Goal: Find contact information

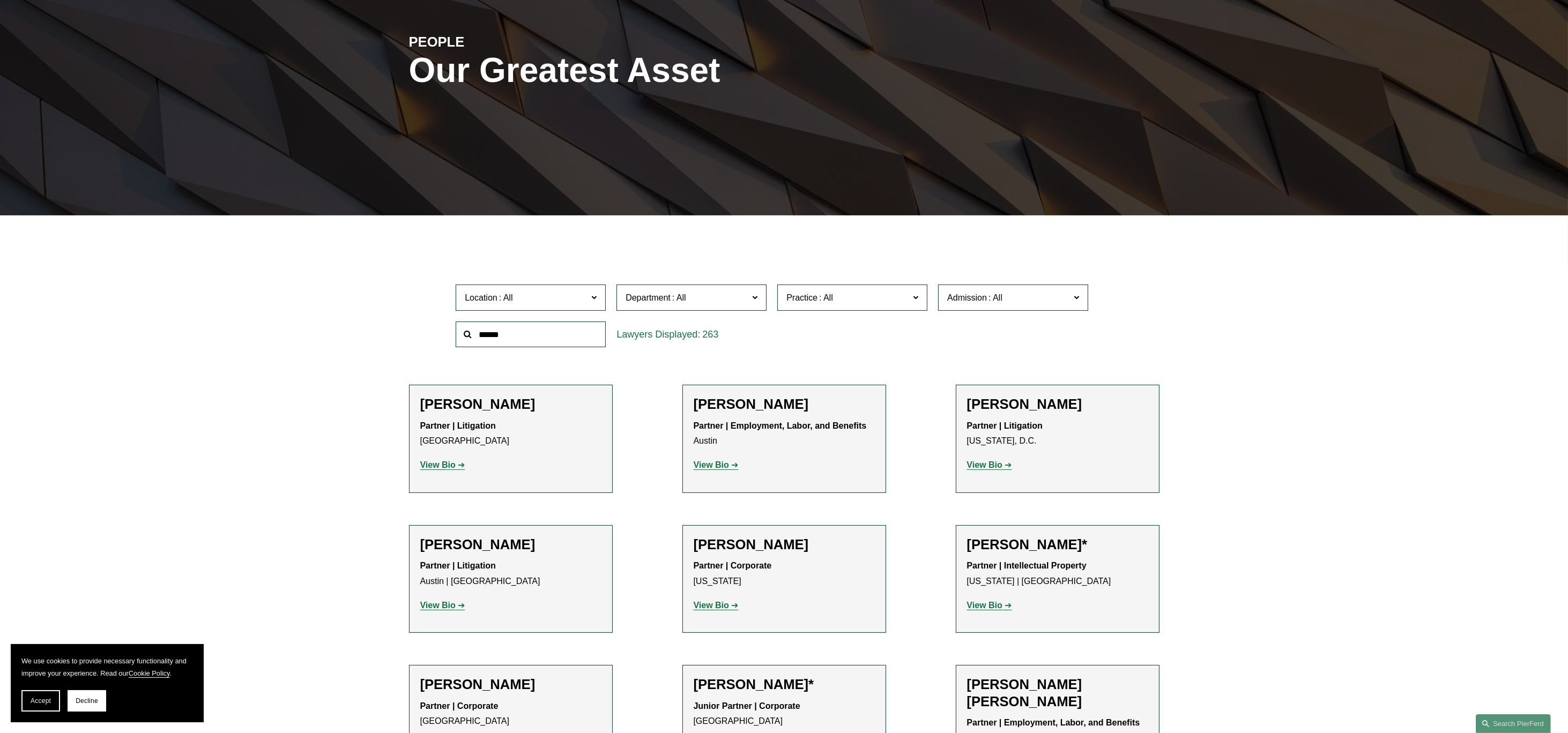
scroll to position [161, 0]
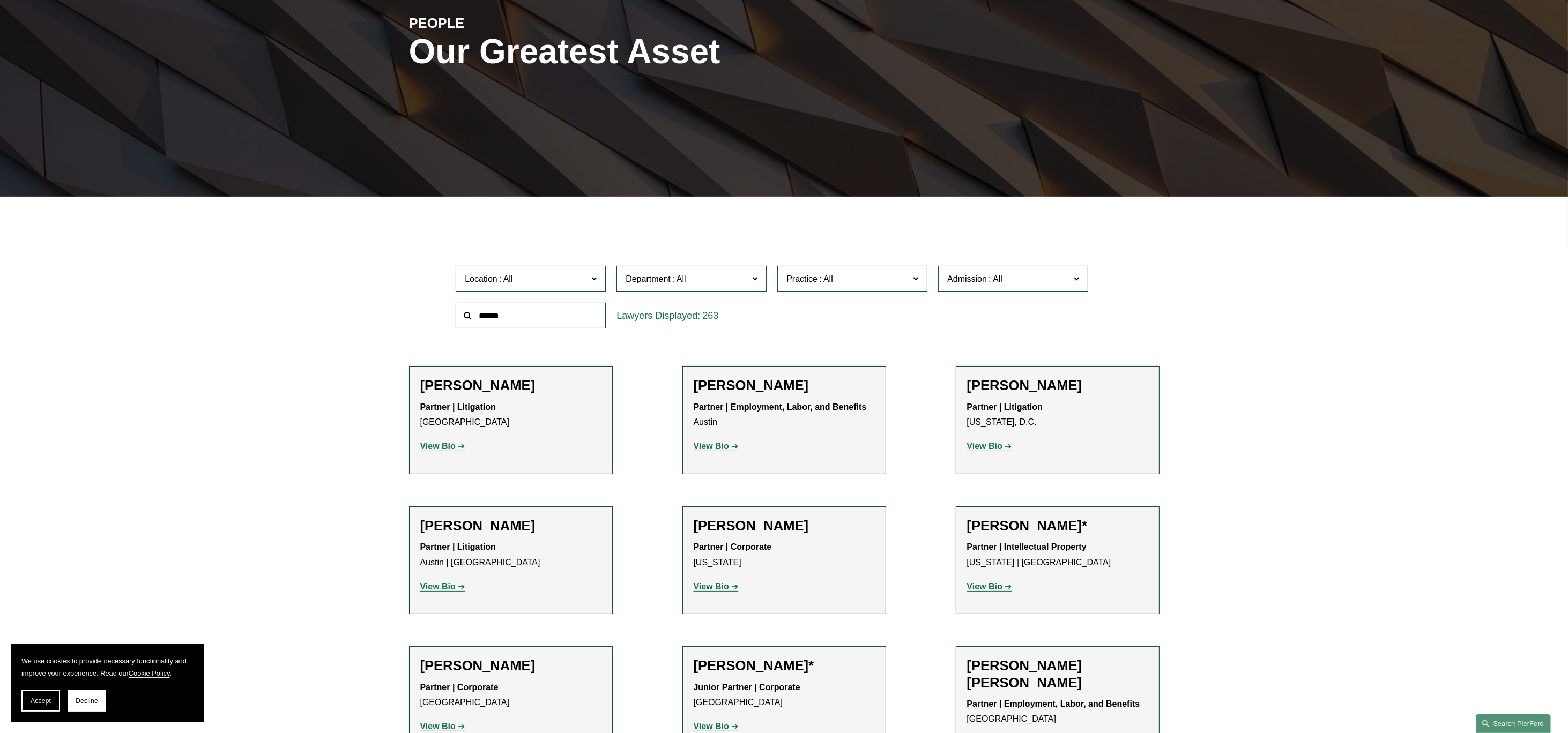
click at [1514, 718] on link "Search this site" at bounding box center [1513, 724] width 75 height 19
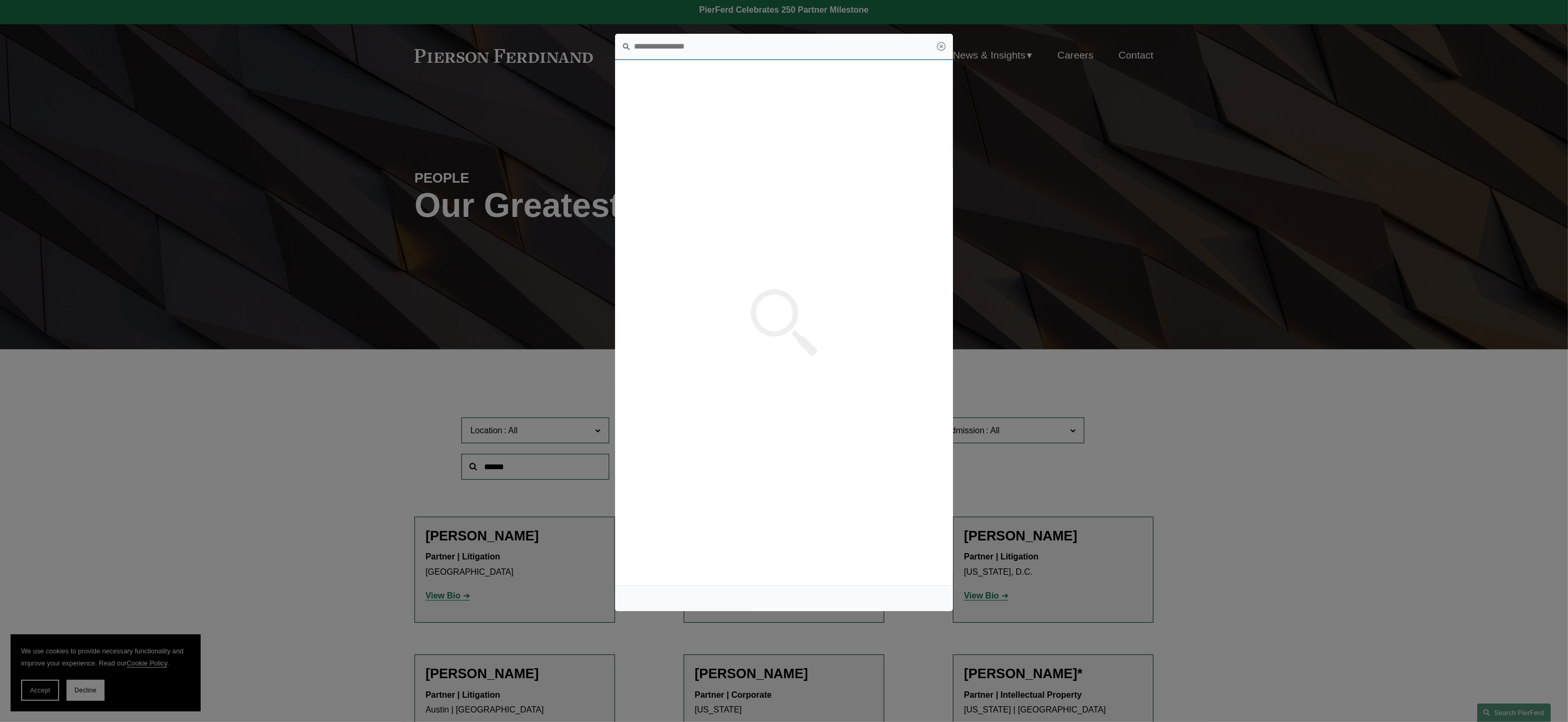
scroll to position [0, 0]
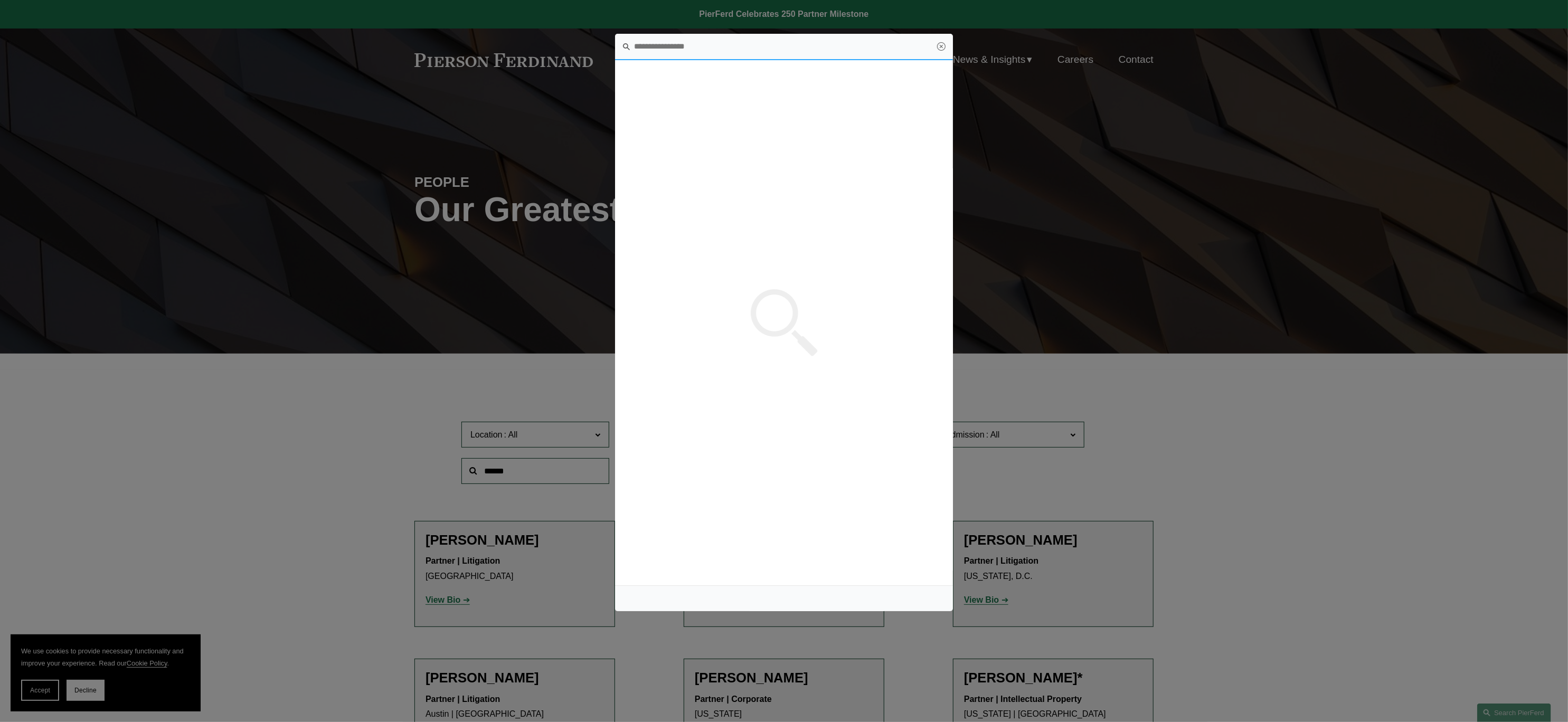
click at [673, 47] on input "Search this site" at bounding box center [784, 47] width 338 height 27
click at [677, 95] on span "[PERSON_NAME] — [PERSON_NAME]" at bounding box center [699, 98] width 131 height 7
type input "******"
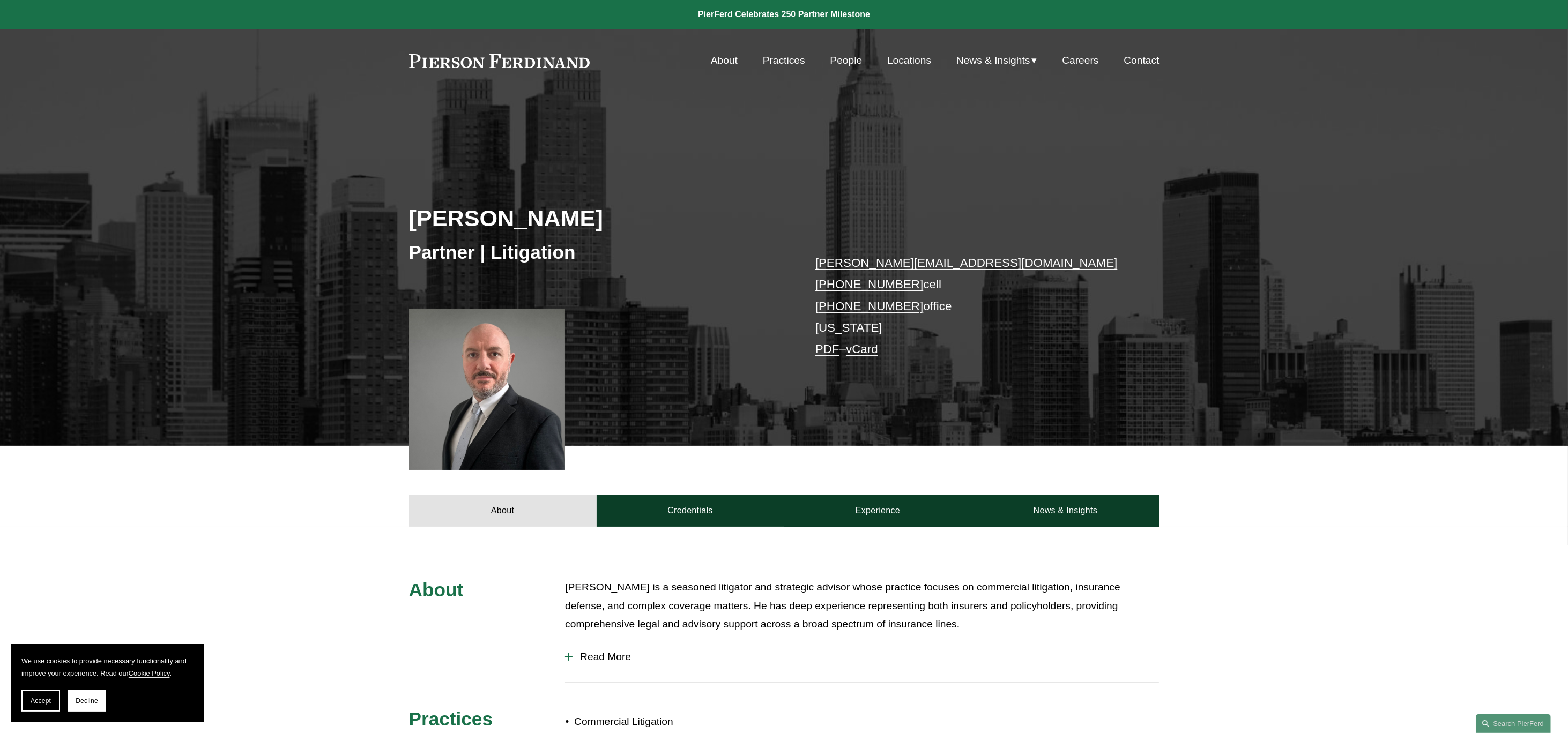
click at [870, 341] on p "howard.panensky@pierferd.com +1.908.415.0103 cell +1.551.298.5043 office New Yo…" at bounding box center [972, 306] width 313 height 108
click at [867, 350] on link "vCard" at bounding box center [862, 349] width 33 height 13
